Goal: Check status: Check status

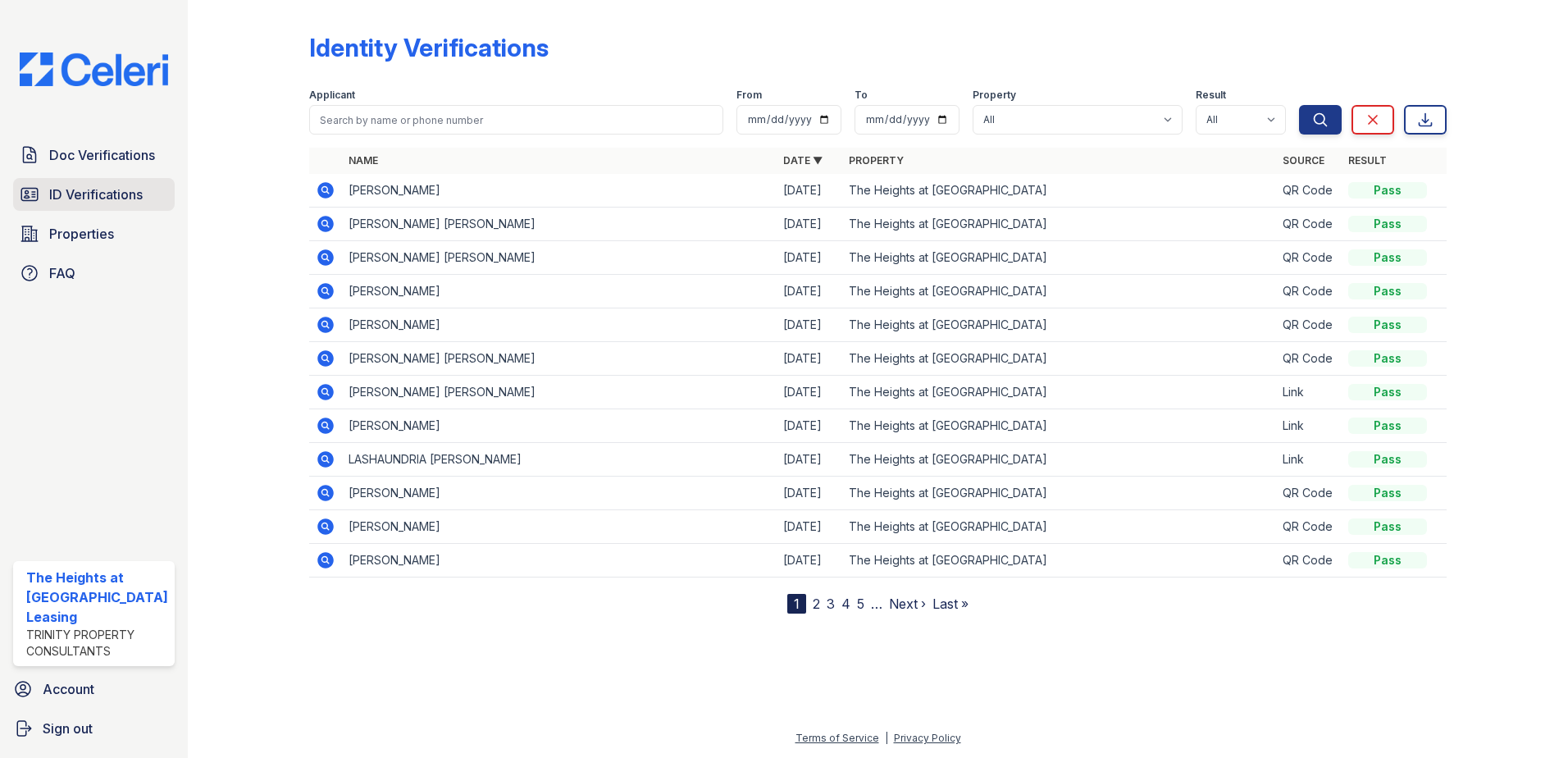
click at [95, 185] on span "ID Verifications" at bounding box center [96, 195] width 94 height 20
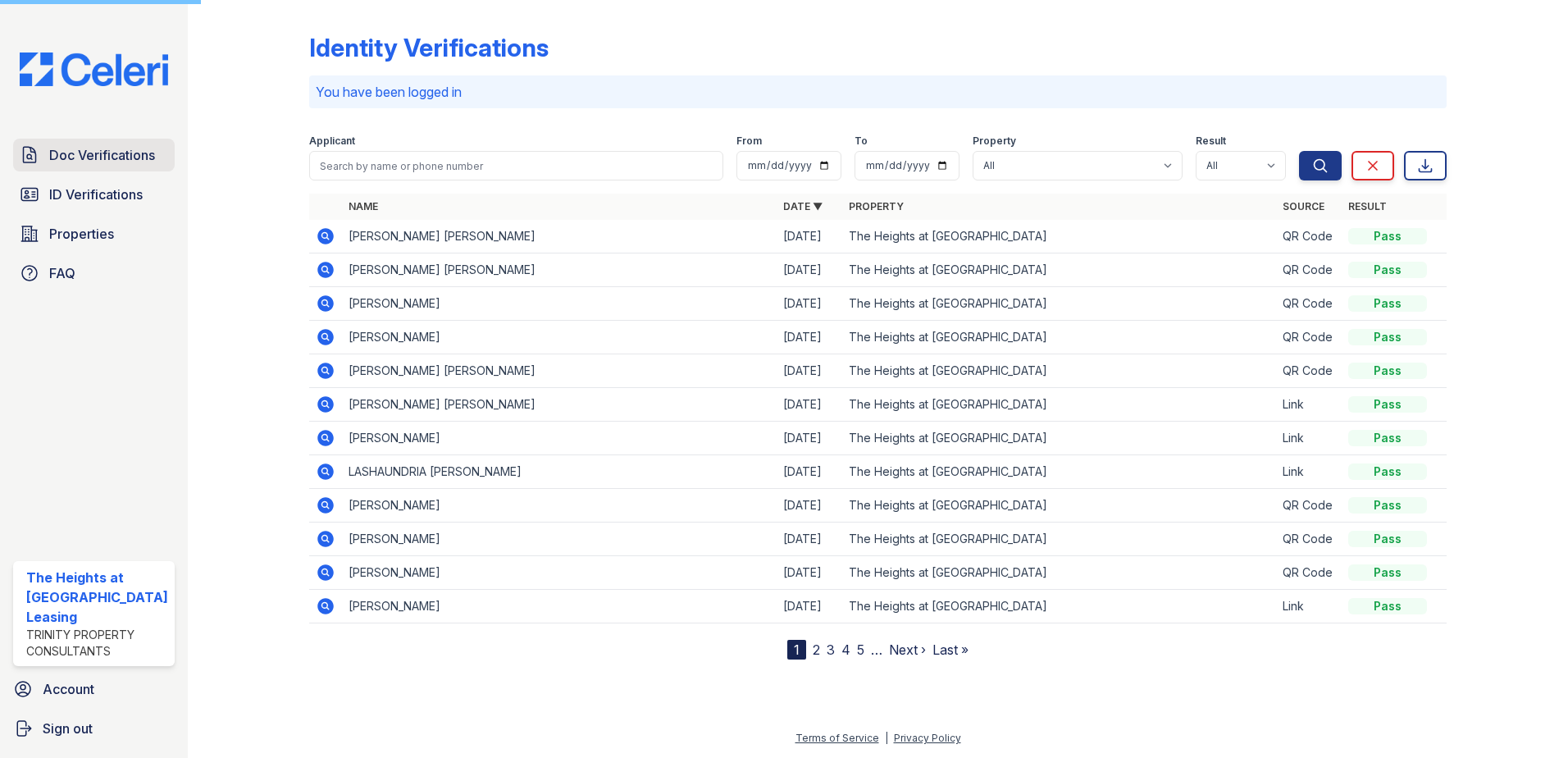
click at [111, 169] on link "Doc Verifications" at bounding box center [94, 155] width 162 height 33
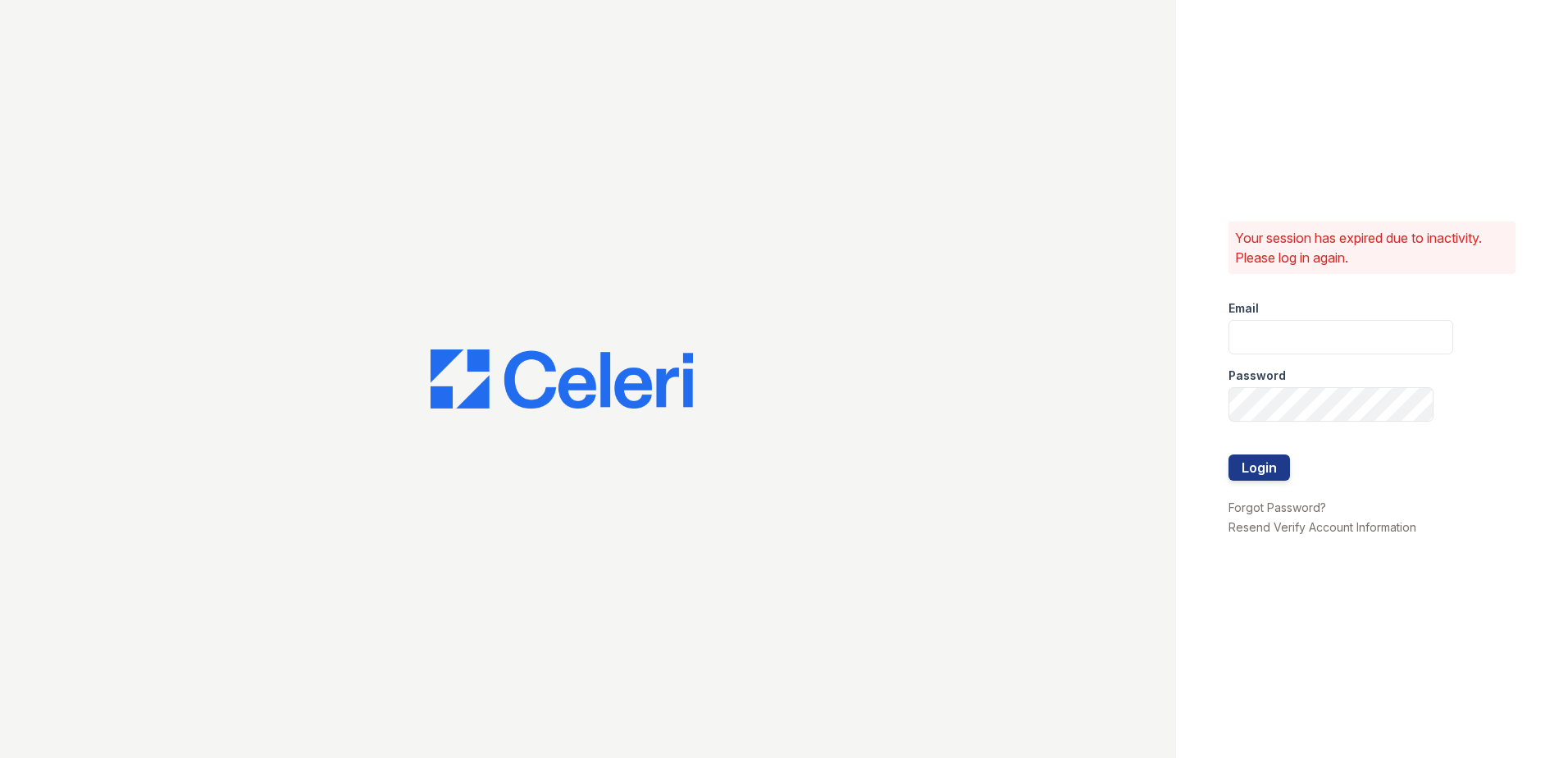
type input "theheightsatdunwoody@trinity-pm.com"
click at [1241, 471] on button "Login" at bounding box center [1259, 467] width 61 height 26
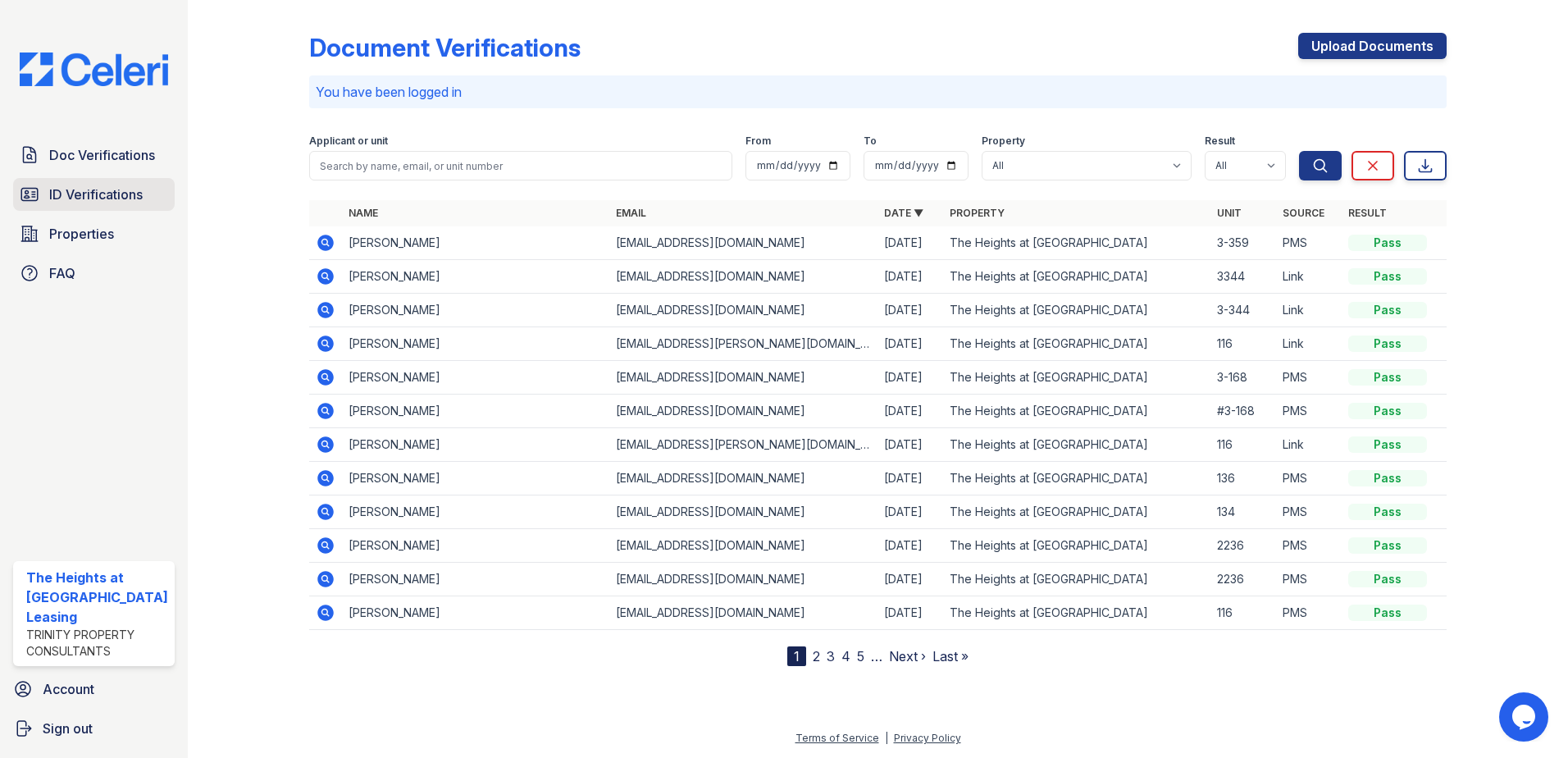
click at [149, 199] on link "ID Verifications" at bounding box center [94, 195] width 162 height 33
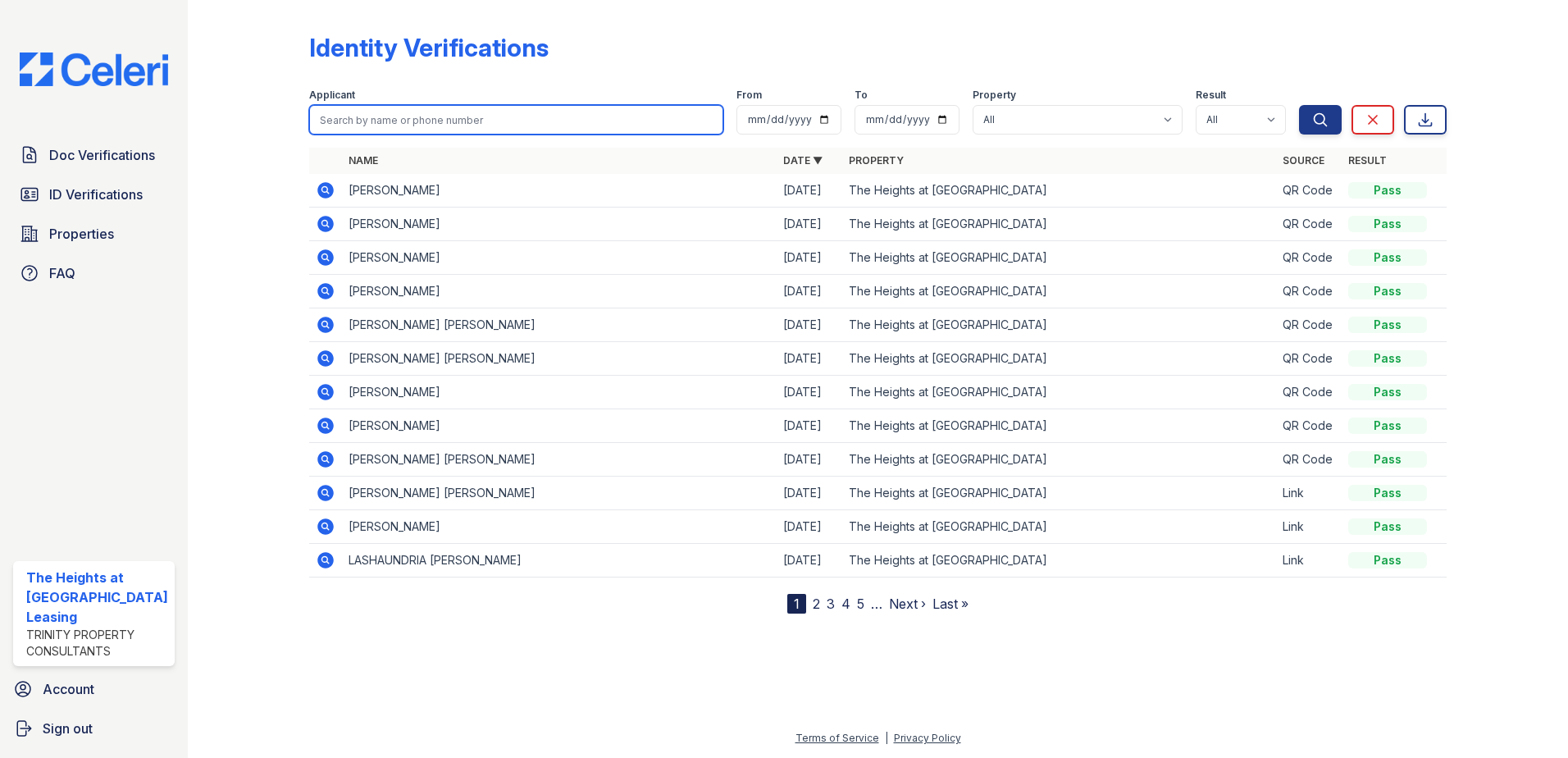
click at [472, 116] on input "search" at bounding box center [517, 120] width 415 height 30
paste input "[PERSON_NAME]"
type input "[PERSON_NAME]"
click at [1299, 105] on button "Search" at bounding box center [1320, 120] width 42 height 30
